Goal: Task Accomplishment & Management: Manage account settings

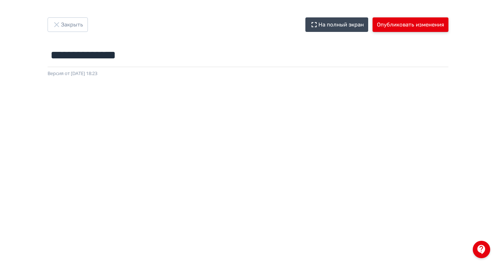
click at [448, 28] on button "Опубликовать изменения" at bounding box center [410, 24] width 76 height 15
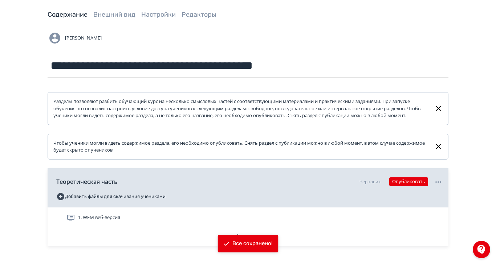
scroll to position [57, 0]
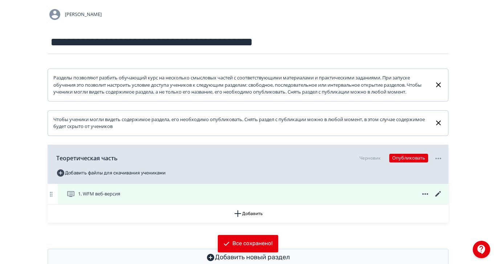
click at [213, 198] on div "1. WFM веб-версия" at bounding box center [254, 194] width 376 height 9
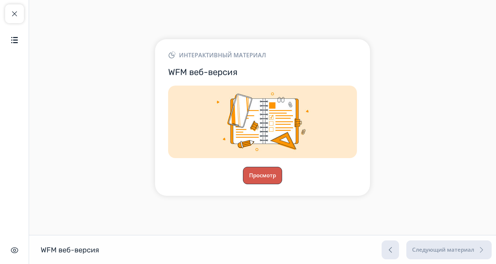
click at [282, 184] on button "Просмотр" at bounding box center [262, 175] width 39 height 17
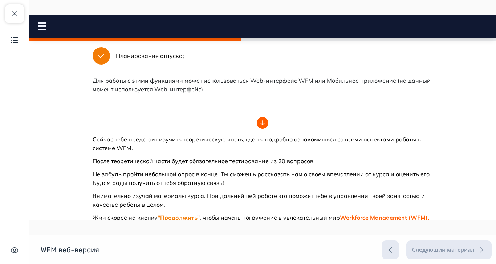
scroll to position [447, 0]
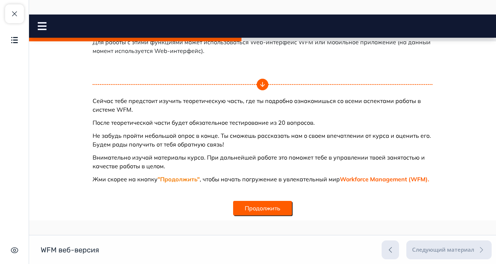
click at [292, 209] on button "Продолжить" at bounding box center [262, 208] width 59 height 15
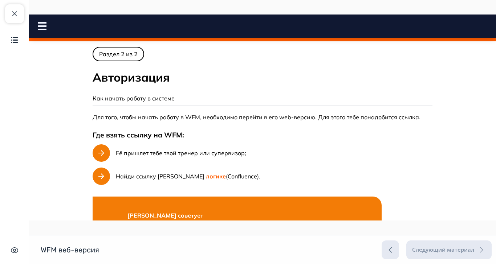
scroll to position [0, 0]
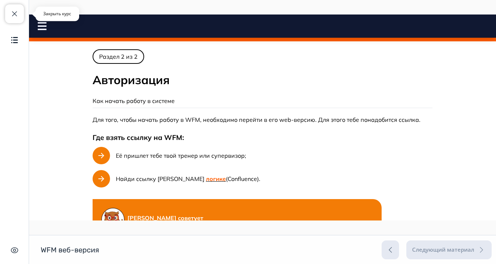
click at [15, 17] on span "button" at bounding box center [14, 13] width 9 height 9
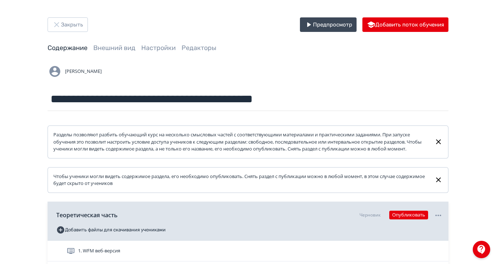
scroll to position [57, 0]
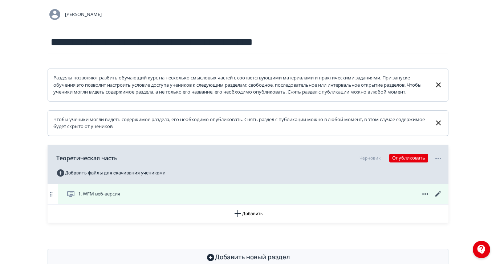
click at [440, 197] on icon at bounding box center [437, 193] width 5 height 5
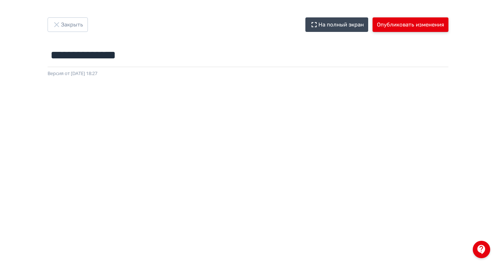
click at [448, 28] on button "Опубликовать изменения" at bounding box center [410, 24] width 76 height 15
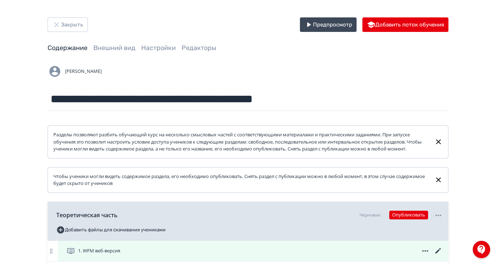
click at [195, 255] on div "1. WFM веб-версия" at bounding box center [254, 251] width 376 height 9
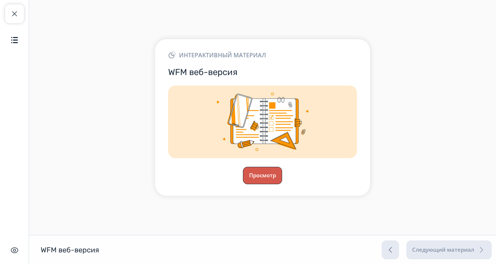
click at [282, 184] on button "Просмотр" at bounding box center [262, 175] width 39 height 17
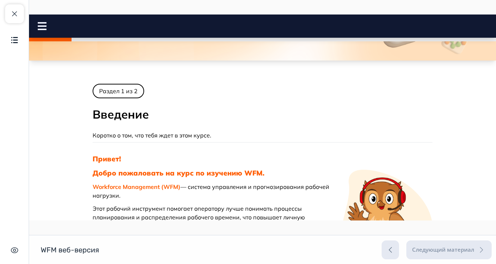
scroll to position [91, 0]
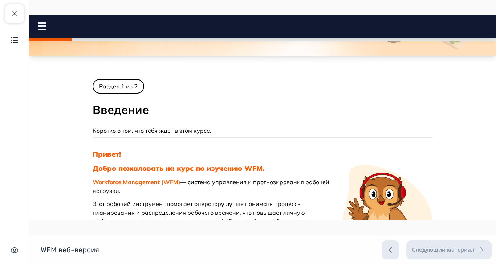
click at [41, 24] on icon at bounding box center [42, 26] width 9 height 8
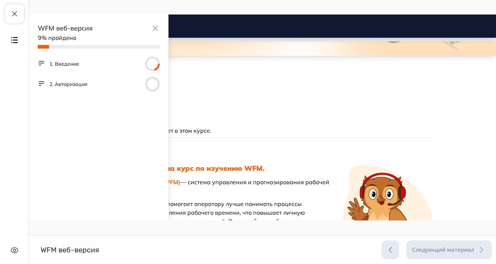
click at [82, 86] on button "2. Авторизация" at bounding box center [68, 84] width 38 height 7
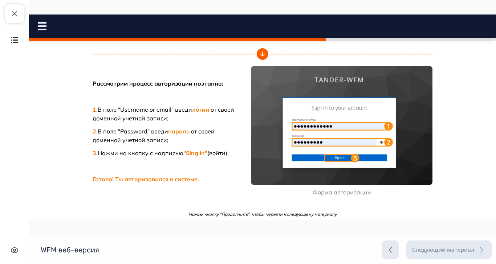
scroll to position [238, 0]
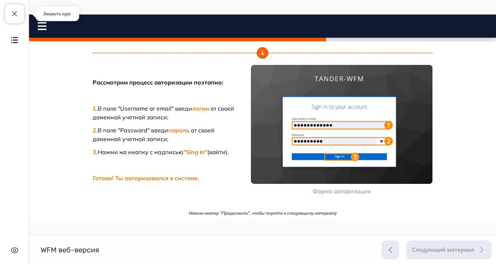
click at [17, 9] on span "button" at bounding box center [14, 13] width 9 height 9
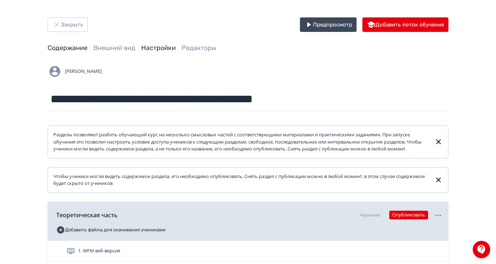
click at [176, 48] on link "Настройки" at bounding box center [158, 48] width 34 height 8
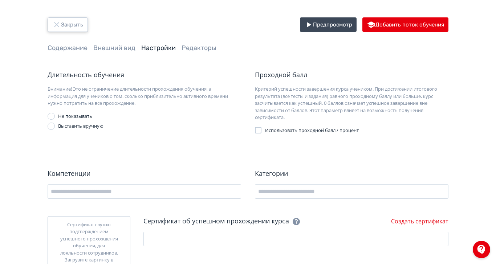
click at [61, 26] on icon "button" at bounding box center [56, 24] width 9 height 9
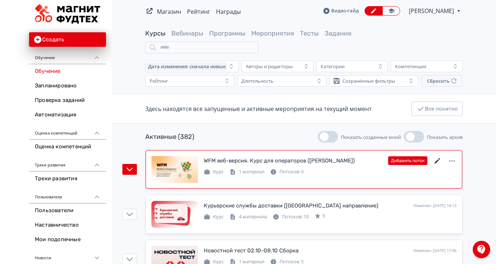
click at [442, 157] on icon at bounding box center [437, 161] width 9 height 9
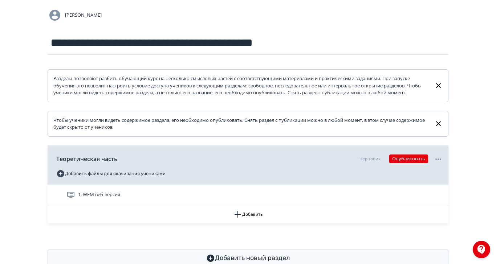
scroll to position [57, 0]
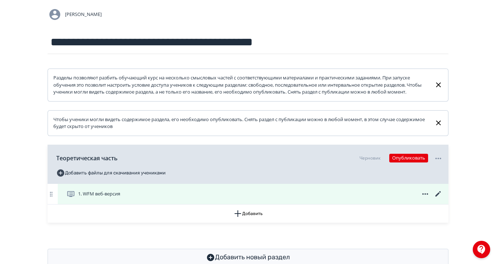
click at [442, 198] on icon at bounding box center [438, 194] width 9 height 9
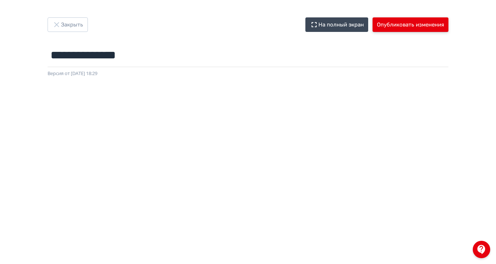
click at [448, 26] on button "Опубликовать изменения" at bounding box center [410, 24] width 76 height 15
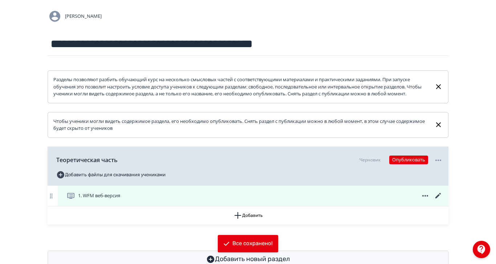
scroll to position [57, 0]
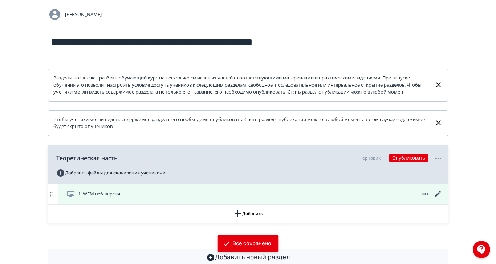
click at [382, 204] on div "1. WFM веб-версия" at bounding box center [253, 194] width 390 height 20
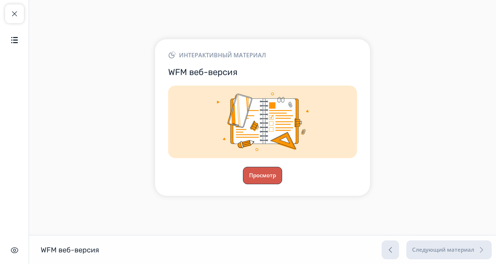
click at [282, 184] on button "Просмотр" at bounding box center [262, 175] width 39 height 17
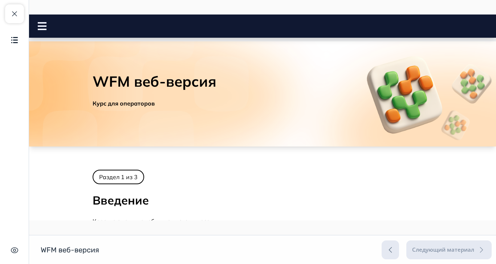
click at [43, 27] on icon at bounding box center [42, 26] width 9 height 8
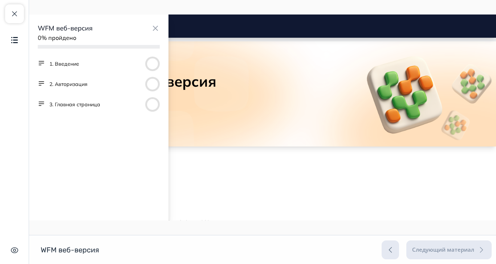
click at [104, 102] on div "3. Главная страница" at bounding box center [99, 104] width 122 height 15
click at [89, 104] on button "3. Главная страница" at bounding box center [74, 104] width 51 height 7
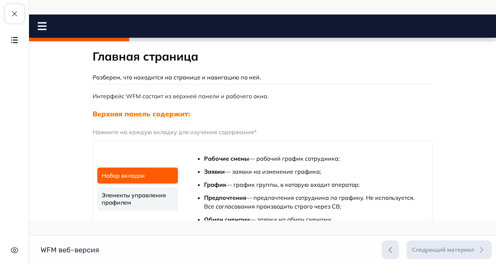
scroll to position [45, 0]
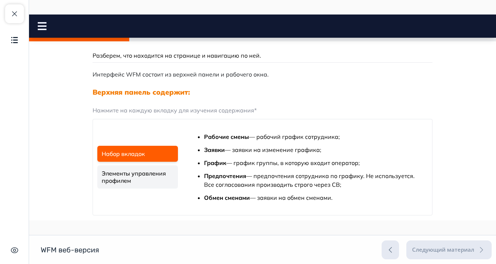
click at [178, 180] on link "Элементы управления профилем" at bounding box center [137, 176] width 81 height 23
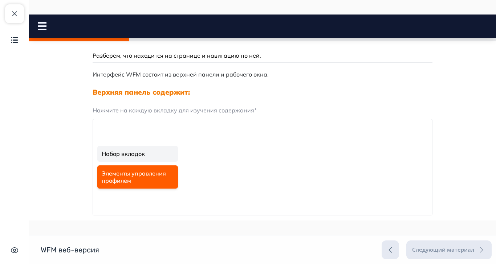
scroll to position [22, 0]
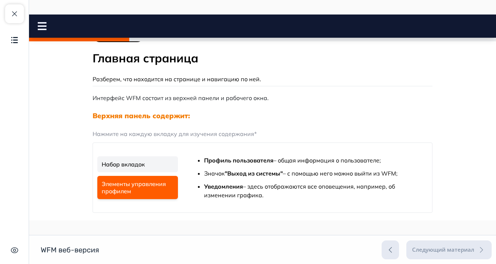
click at [178, 162] on link "Набор вкладок" at bounding box center [137, 164] width 81 height 16
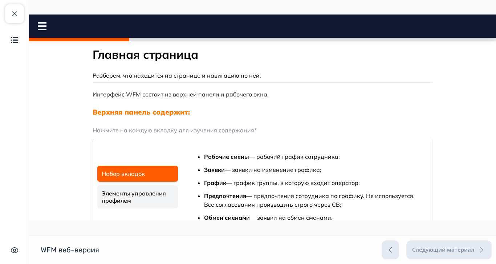
scroll to position [48, 0]
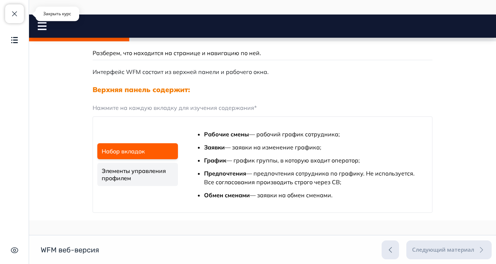
click at [14, 16] on span "button" at bounding box center [14, 13] width 9 height 9
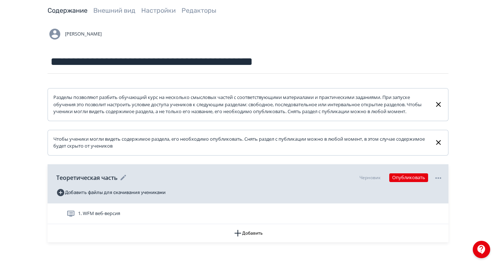
scroll to position [57, 0]
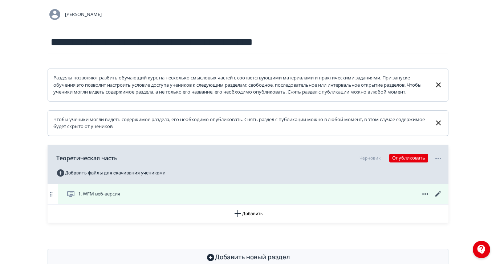
click at [440, 197] on icon at bounding box center [437, 193] width 5 height 5
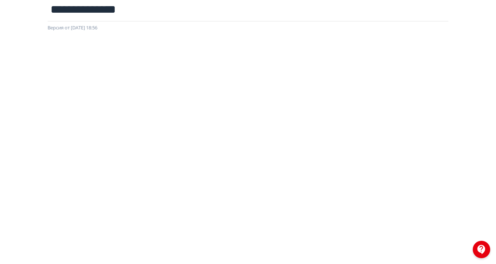
scroll to position [45, 0]
